Goal: Task Accomplishment & Management: Manage account settings

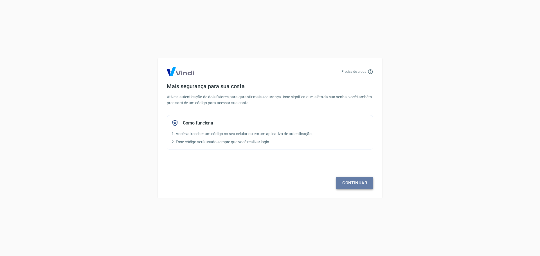
click at [347, 181] on link "Continuar" at bounding box center [354, 183] width 37 height 12
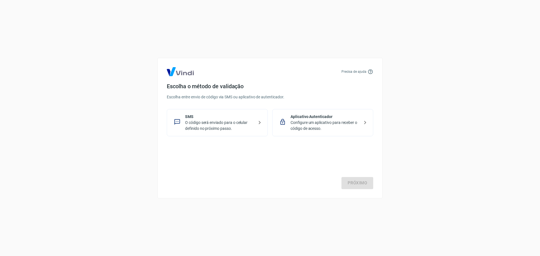
click at [318, 134] on div "Aplicativo Autenticador Configure um aplicativo para receber o código de acesso." at bounding box center [322, 122] width 101 height 27
click at [357, 184] on link "Próximo" at bounding box center [357, 183] width 32 height 12
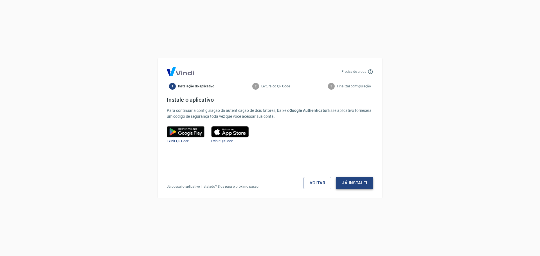
click at [357, 185] on button "Já instalei" at bounding box center [354, 183] width 37 height 12
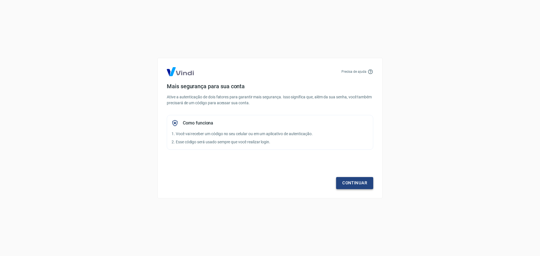
click at [356, 182] on link "Continuar" at bounding box center [354, 183] width 37 height 12
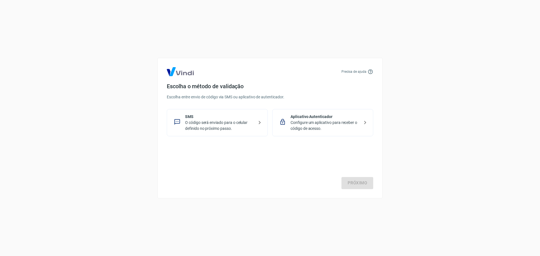
click at [318, 116] on p "Aplicativo Autenticador" at bounding box center [324, 117] width 69 height 6
click at [361, 184] on link "Próximo" at bounding box center [357, 183] width 32 height 12
